Goal: Answer question/provide support: Share knowledge or assist other users

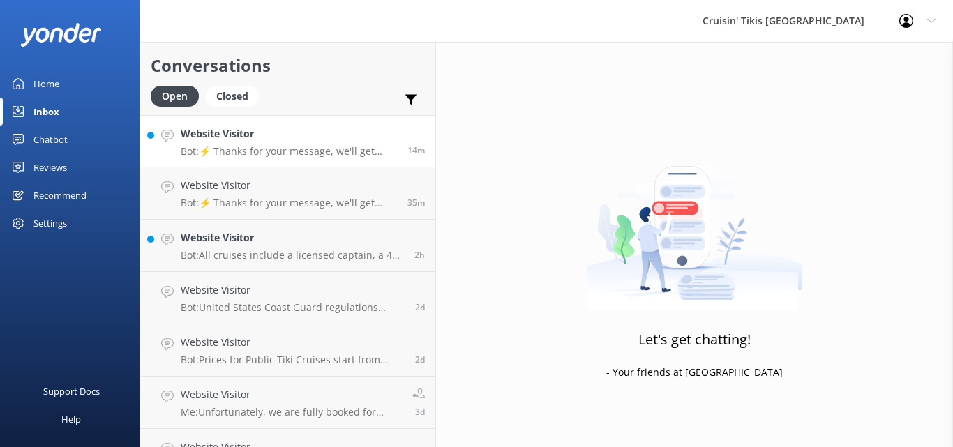
click at [255, 145] on p "Bot: ⚡ Thanks for your message, we'll get back to you as soon as we can. You're…" at bounding box center [289, 151] width 216 height 13
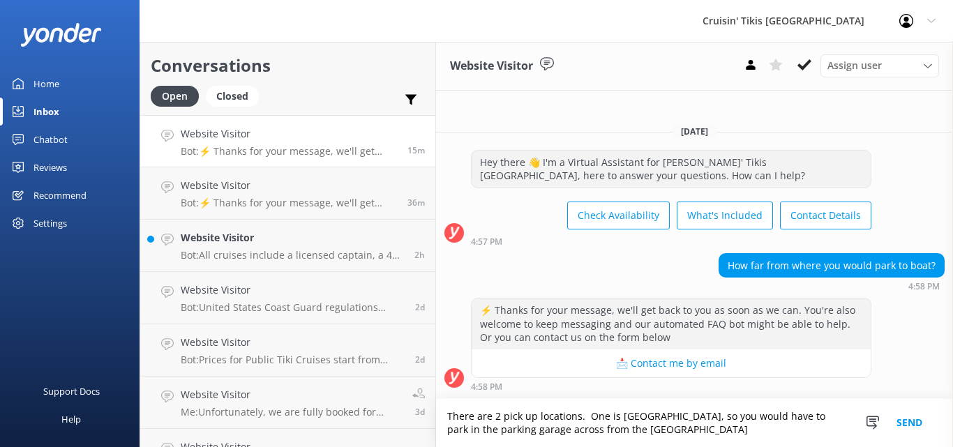
click at [800, 417] on textarea "There are 2 pick up locations. One is [GEOGRAPHIC_DATA], so you would have to p…" at bounding box center [694, 423] width 517 height 48
click at [636, 426] on textarea "There are 2 pick up locations. One is [GEOGRAPHIC_DATA], so you would park in t…" at bounding box center [694, 423] width 517 height 48
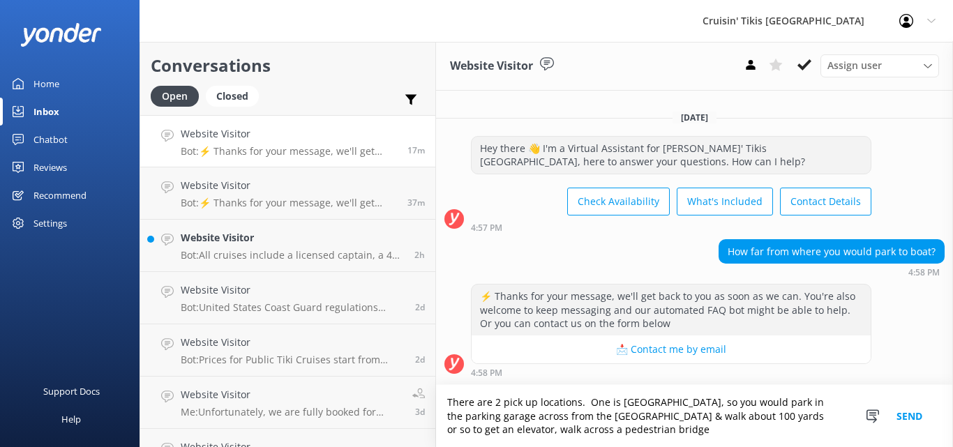
click at [636, 426] on textarea "There are 2 pick up locations. One is [GEOGRAPHIC_DATA], so you would park in t…" at bounding box center [694, 416] width 517 height 62
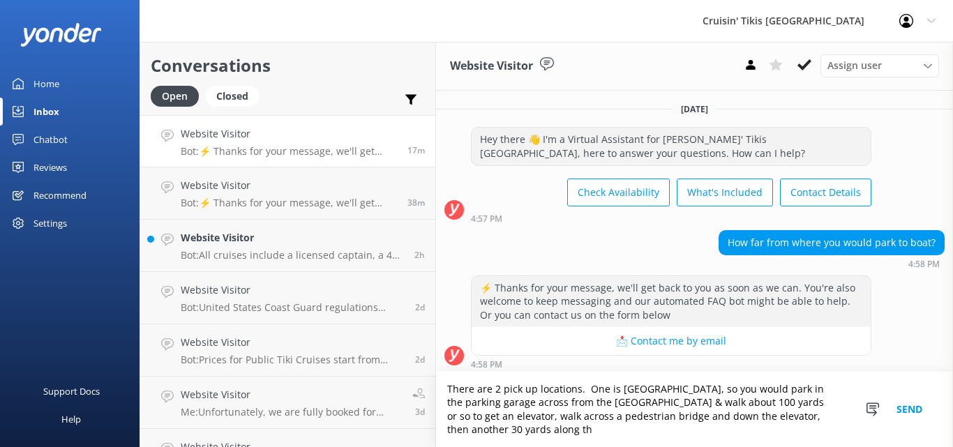
scroll to position [5, 0]
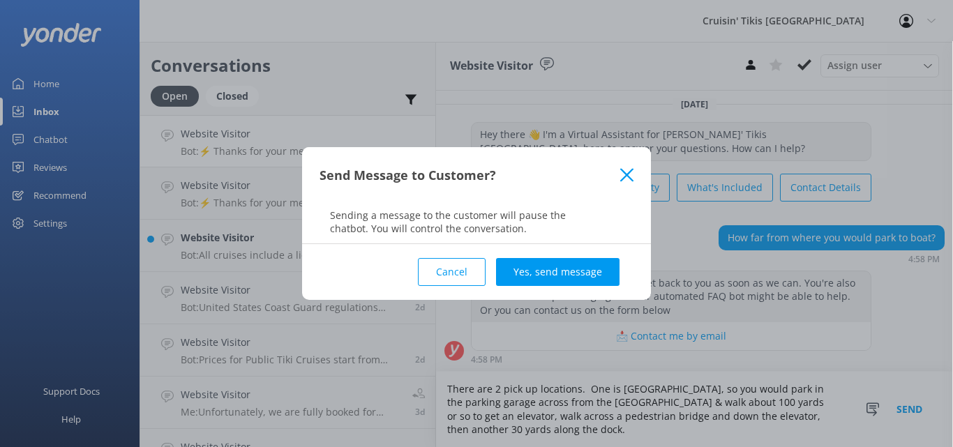
click at [440, 275] on button "Cancel" at bounding box center [452, 272] width 68 height 28
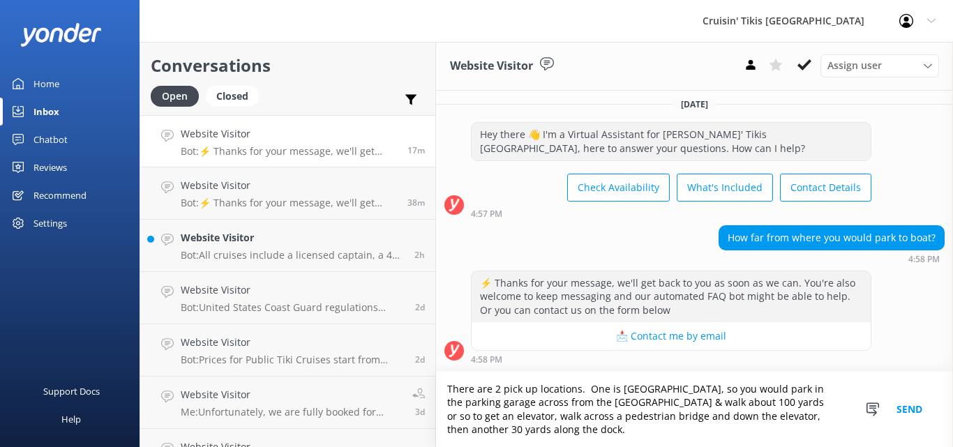
click at [509, 435] on textarea "There are 2 pick up locations. One is [GEOGRAPHIC_DATA], so you would park in t…" at bounding box center [694, 409] width 517 height 75
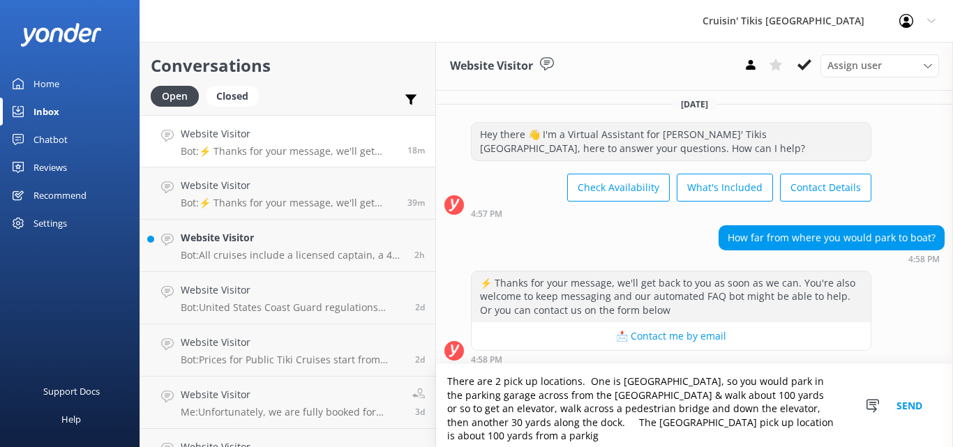
scroll to position [13, 0]
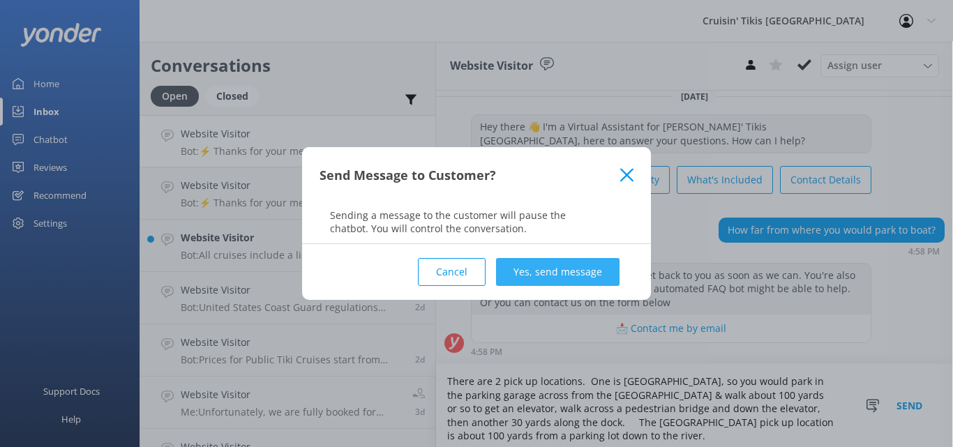
type textarea "There are 2 pick up locations. One is [GEOGRAPHIC_DATA], so you would park in t…"
click at [558, 270] on button "Yes, send message" at bounding box center [557, 272] width 123 height 28
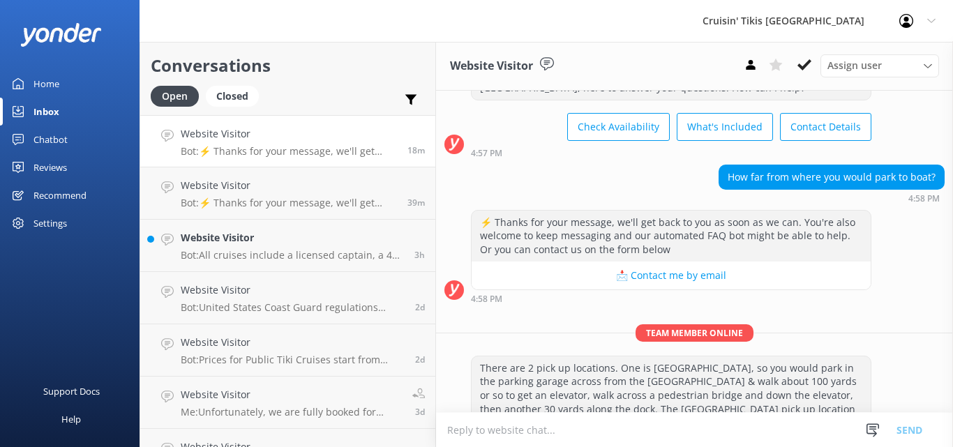
scroll to position [109, 0]
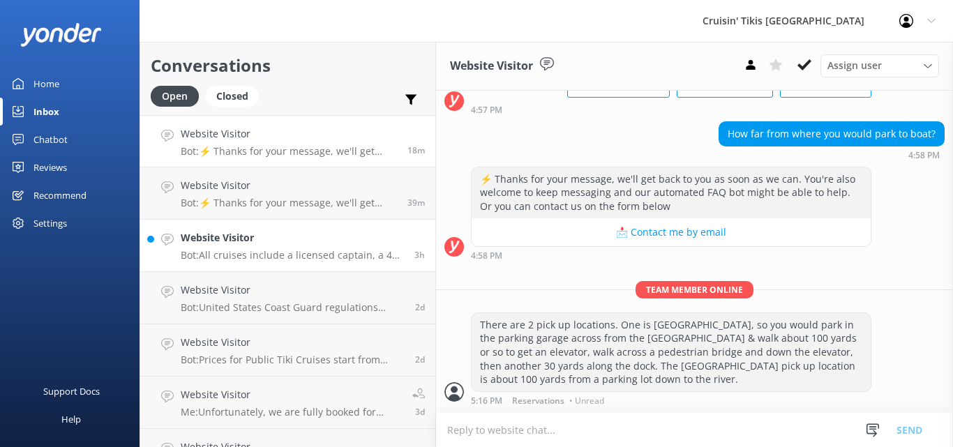
click at [284, 251] on p "Bot: All cruises include a licensed captain, a 4 speaker Bluetooth sound system…" at bounding box center [292, 255] width 223 height 13
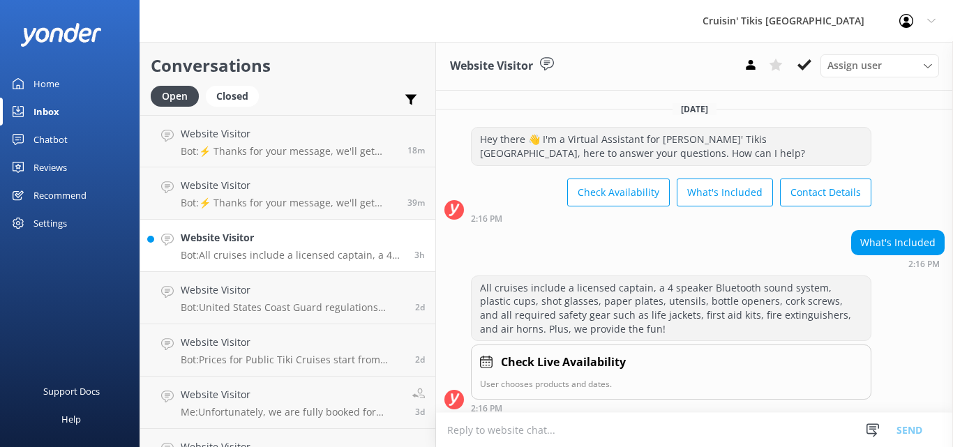
scroll to position [8, 0]
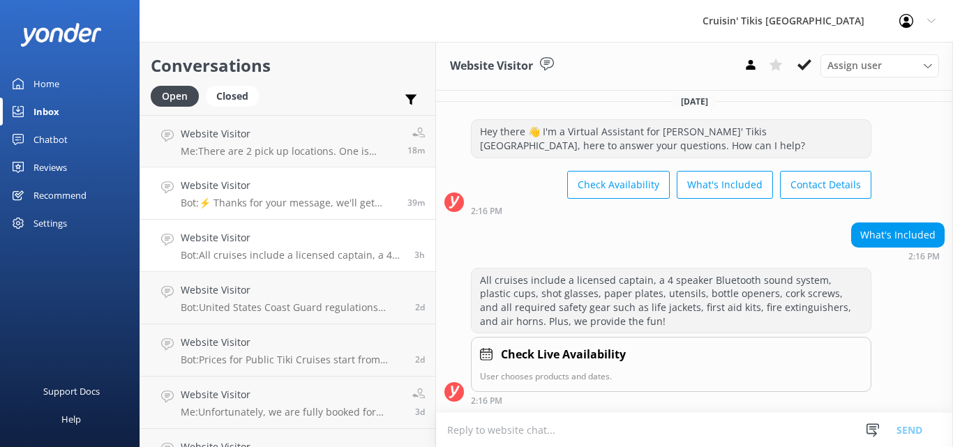
click at [278, 208] on p "Bot: ⚡ Thanks for your message, we'll get back to you as soon as we can. You're…" at bounding box center [289, 203] width 216 height 13
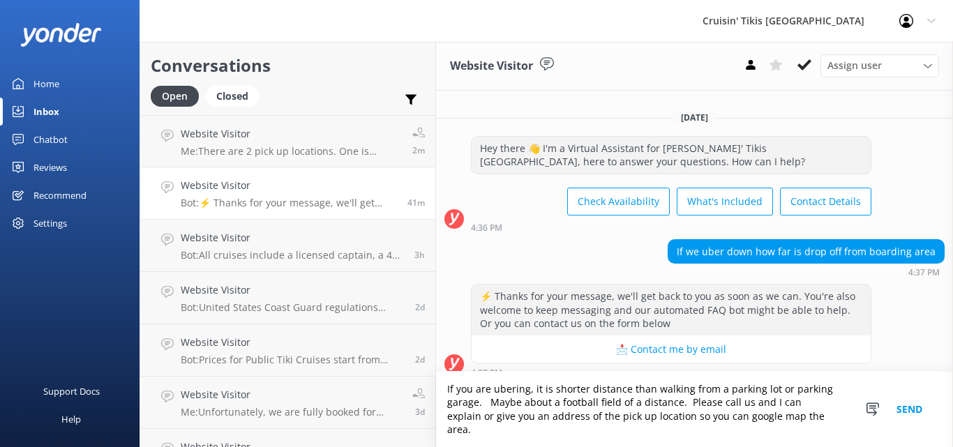
type textarea "If you are ubering, it is shorter distance than walking from a parking lot or p…"
click at [906, 415] on button "Send" at bounding box center [909, 409] width 52 height 75
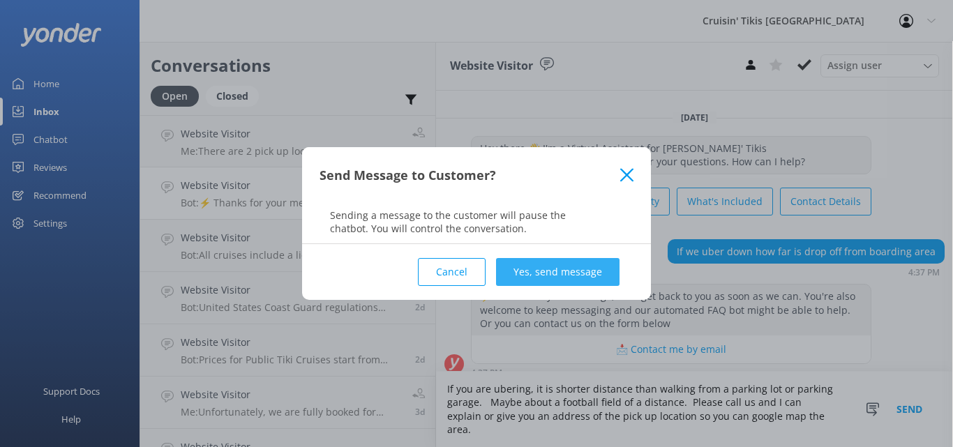
click at [579, 268] on button "Yes, send message" at bounding box center [557, 272] width 123 height 28
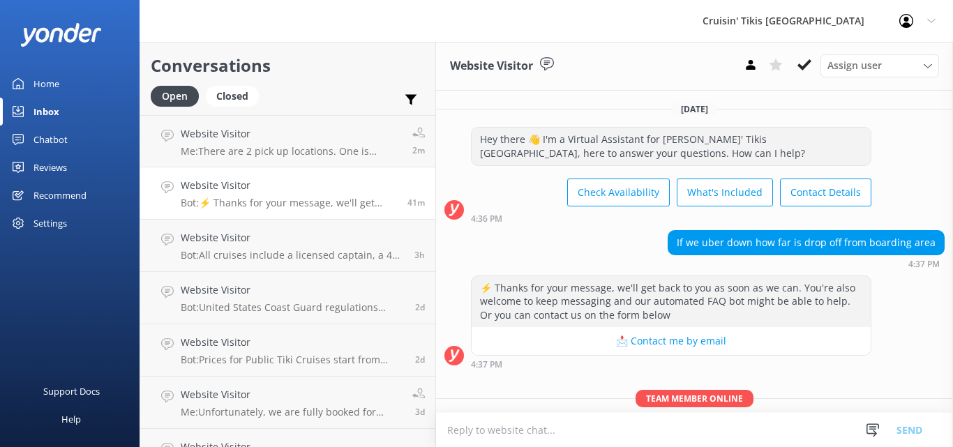
scroll to position [82, 0]
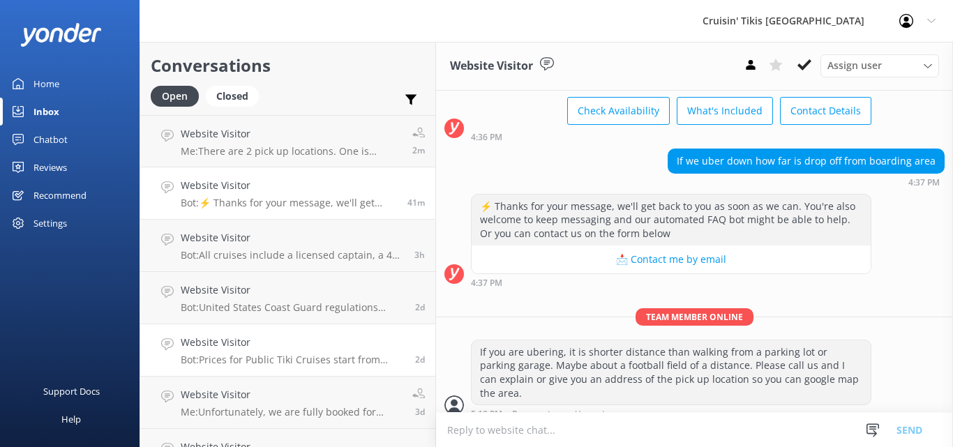
click at [229, 346] on h4 "Website Visitor" at bounding box center [293, 342] width 224 height 15
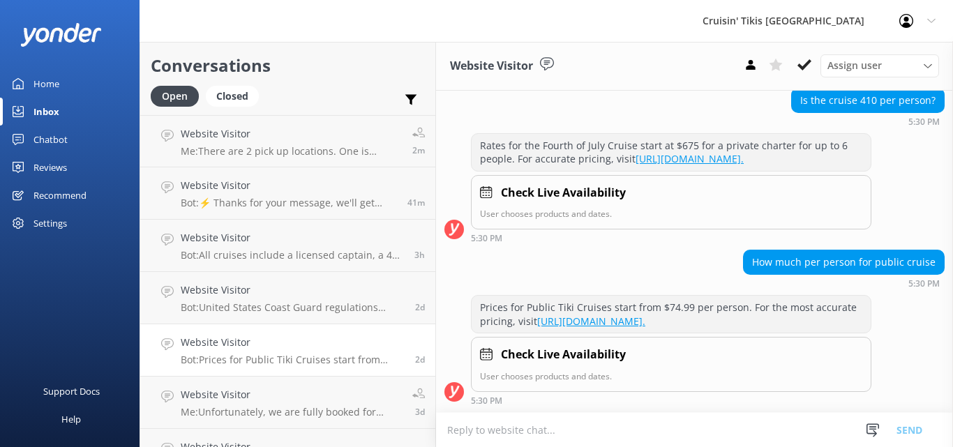
scroll to position [387, 0]
click at [47, 86] on div "Home" at bounding box center [46, 84] width 26 height 28
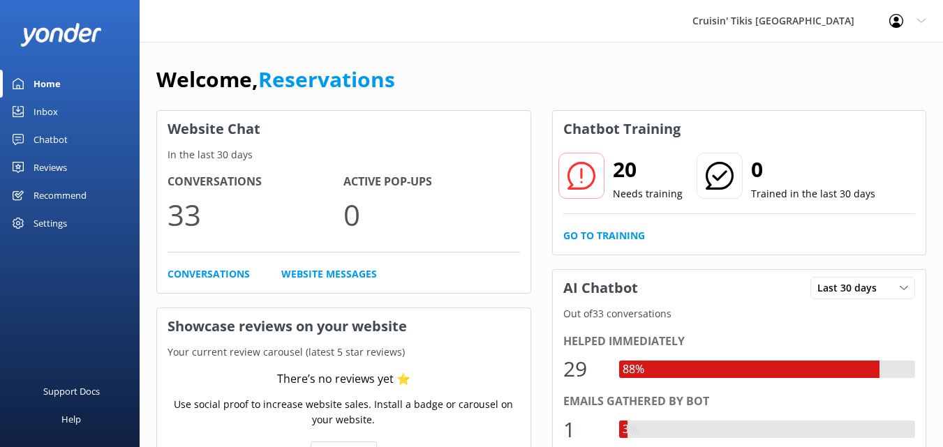
click at [50, 112] on div "Inbox" at bounding box center [45, 112] width 24 height 28
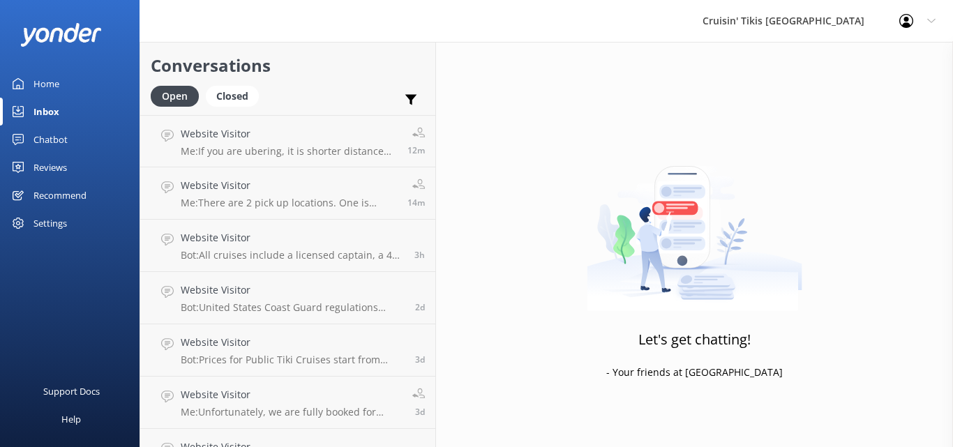
click at [850, 20] on div "Cruisin' Tikis [GEOGRAPHIC_DATA]" at bounding box center [783, 21] width 197 height 42
click at [908, 23] on use at bounding box center [906, 21] width 14 height 14
click at [899, 61] on link "Profile Settings" at bounding box center [884, 59] width 140 height 35
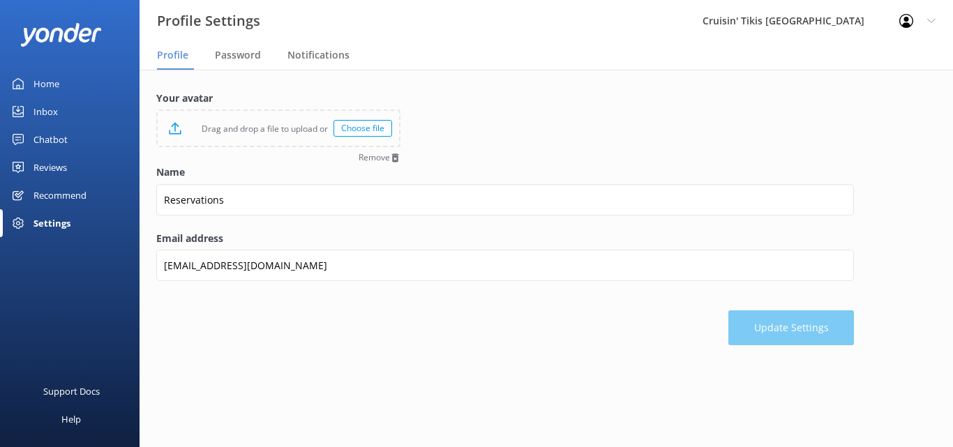
click at [42, 81] on div "Home" at bounding box center [46, 84] width 26 height 28
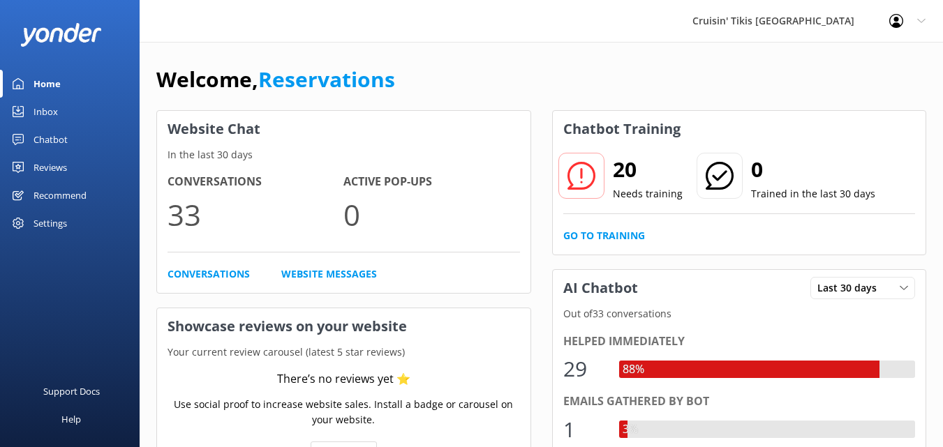
click at [46, 110] on div "Inbox" at bounding box center [45, 112] width 24 height 28
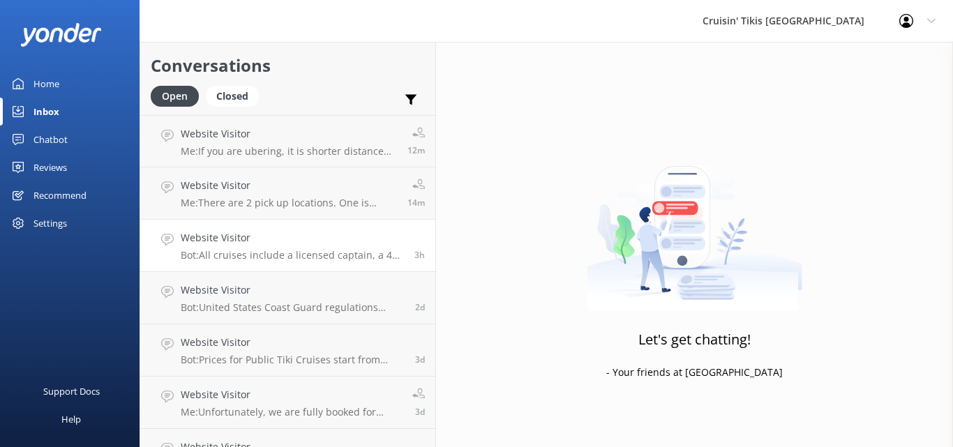
click at [282, 248] on div "Website Visitor Bot: All cruises include a licensed captain, a 4 speaker Blueto…" at bounding box center [292, 245] width 223 height 31
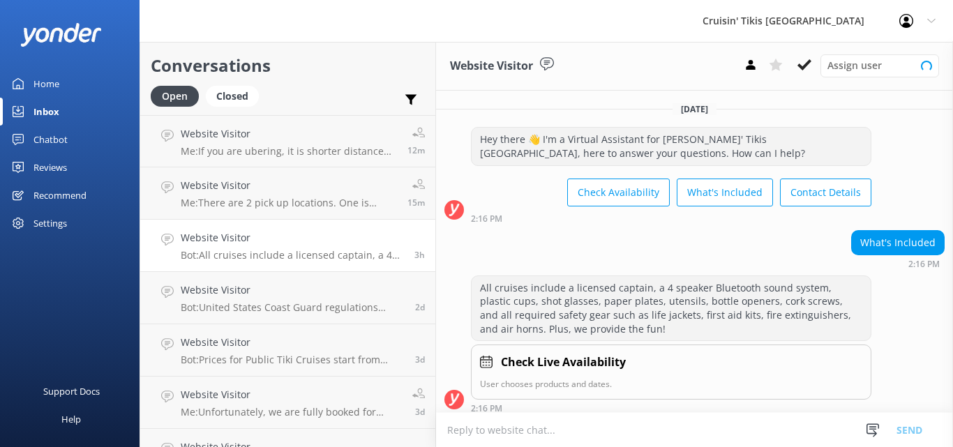
scroll to position [8, 0]
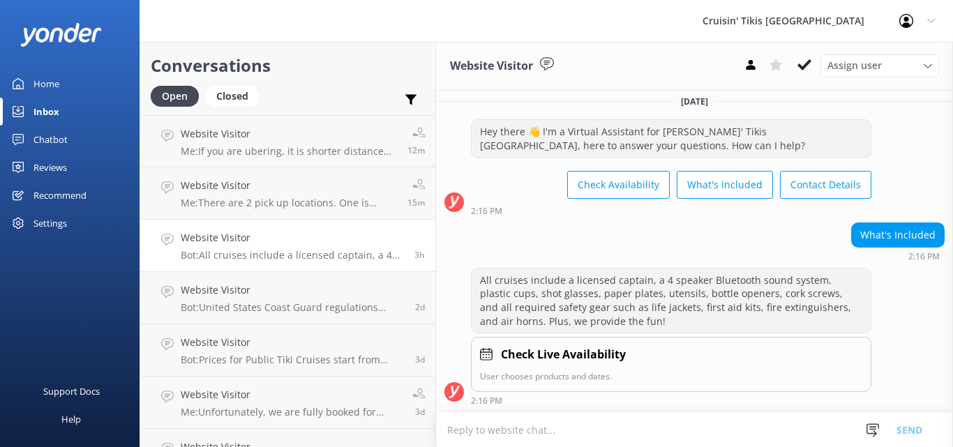
click at [40, 107] on div "Inbox" at bounding box center [46, 112] width 26 height 28
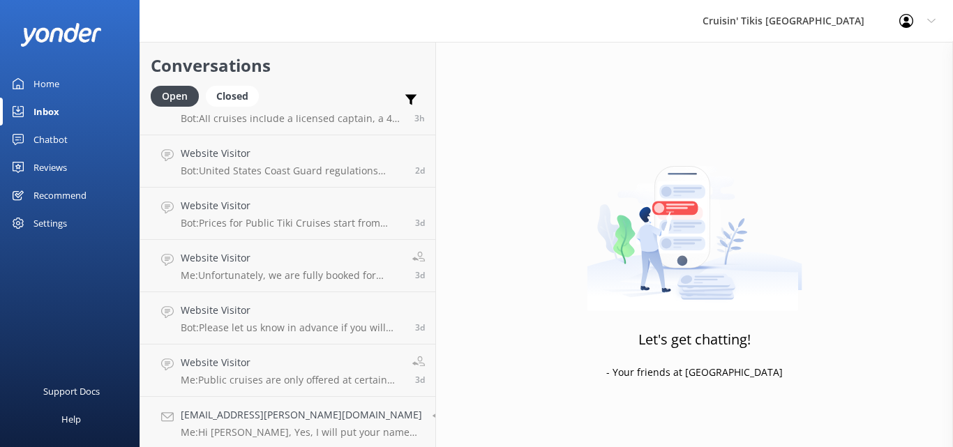
scroll to position [139, 0]
click at [295, 320] on p "Bot: Please let us know in advance if you will need a cooler on board, and we w…" at bounding box center [293, 326] width 224 height 13
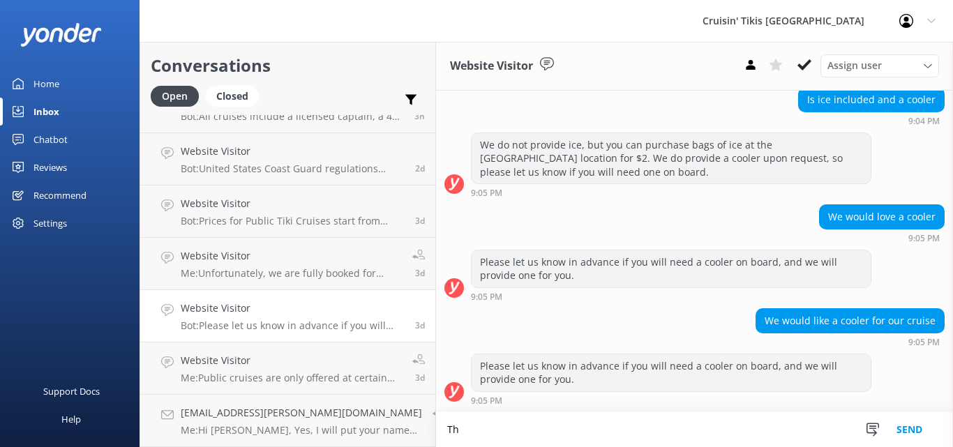
scroll to position [334, 0]
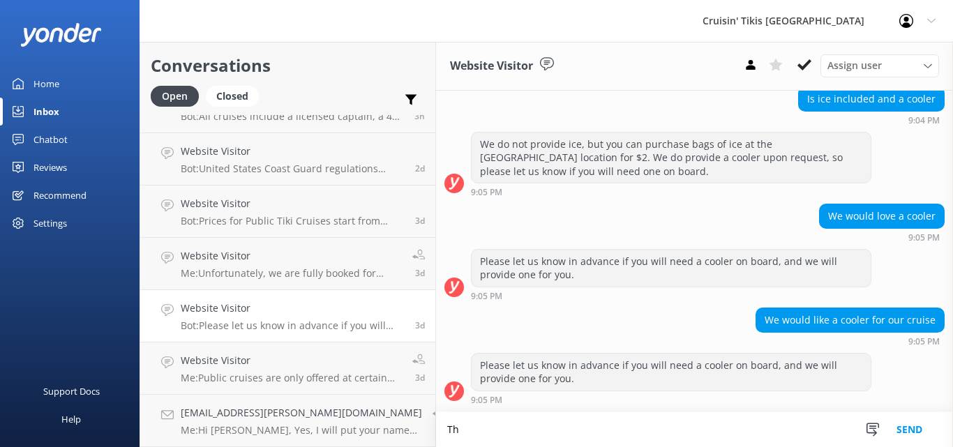
type textarea "T"
click at [436, 427] on textarea "What date and time is your cruise scheduled for?" at bounding box center [694, 429] width 517 height 35
type textarea "I apologize What date and time is your cruise scheduled for?"
drag, startPoint x: 721, startPoint y: 435, endPoint x: 410, endPoint y: 459, distance: 312.1
click at [410, 447] on html "Cruisin' Tikis [GEOGRAPHIC_DATA] Profile Settings Logout Home Inbox Chatbot Con…" at bounding box center [476, 223] width 953 height 447
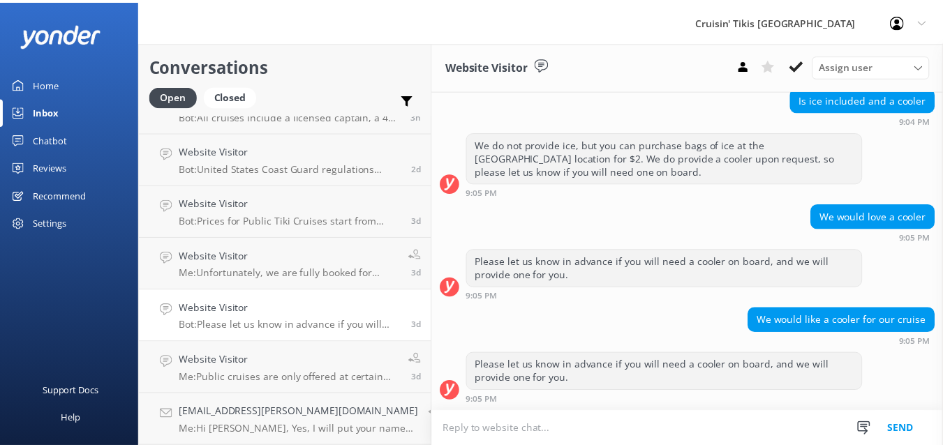
scroll to position [333, 0]
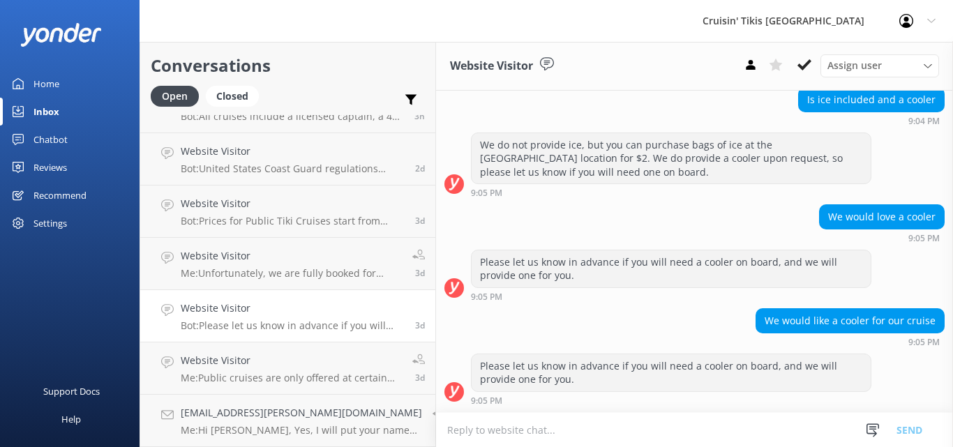
click at [52, 142] on div "Chatbot" at bounding box center [50, 140] width 34 height 28
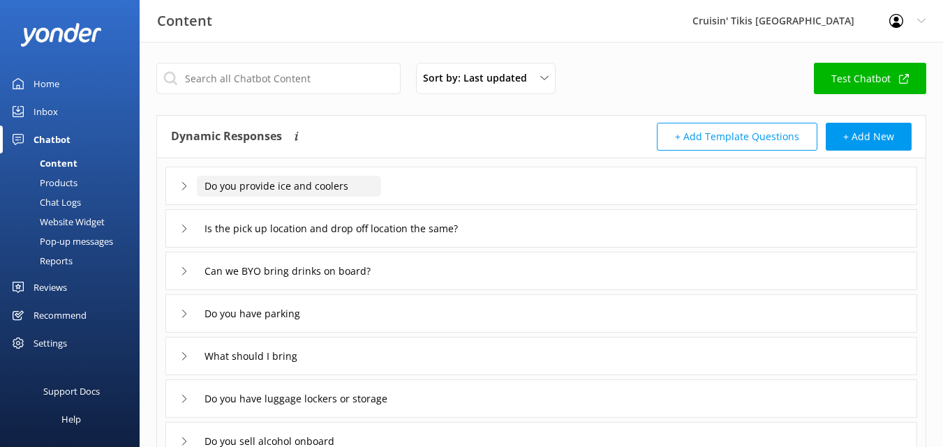
click at [253, 189] on input "Do you provide ice and coolers" at bounding box center [289, 186] width 184 height 21
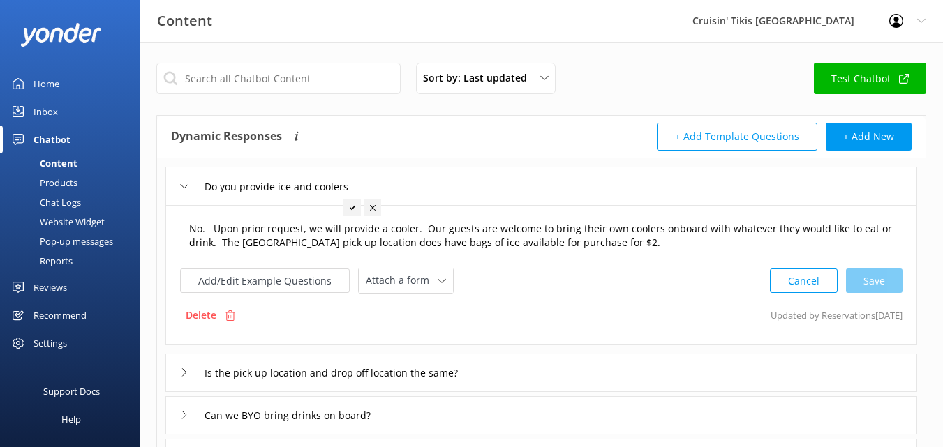
click at [463, 241] on textarea "No. Upon prior request, we will provide a cooler. Our guests are welcome to bri…" at bounding box center [540, 236] width 719 height 44
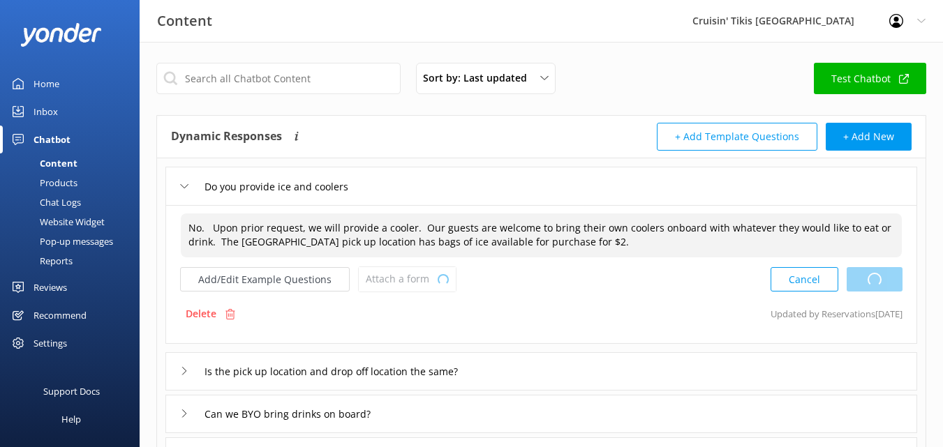
click at [867, 275] on div "Cancel Loading.." at bounding box center [836, 280] width 132 height 26
click at [413, 226] on textarea "No. Upon prior request, we will provide a cooler. Our guests are welcome to bri…" at bounding box center [541, 236] width 721 height 44
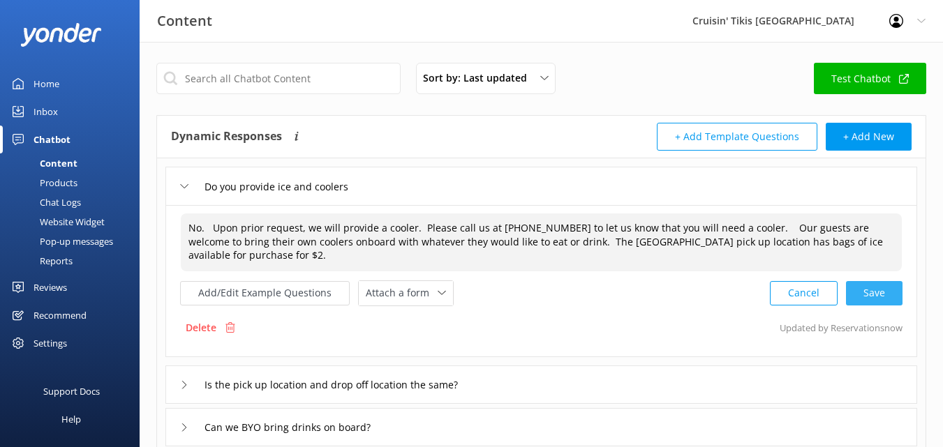
click at [874, 292] on div "Cancel Save" at bounding box center [836, 293] width 133 height 26
click at [879, 301] on div "Cancel Save" at bounding box center [836, 293] width 133 height 26
type textarea "No. Upon prior request, we will provide a cooler. Please call us at [PHONE_NUMB…"
